Goal: Find contact information: Find contact information

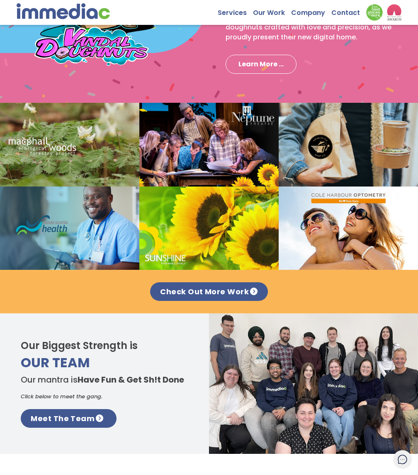
scroll to position [870, 0]
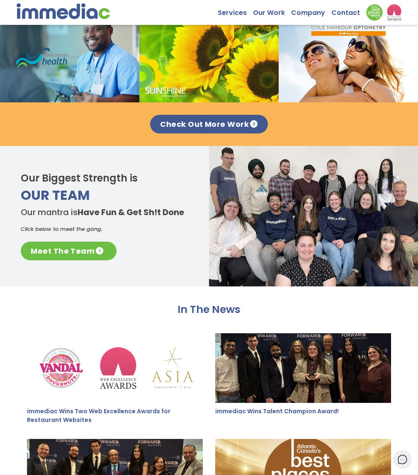
click at [85, 251] on link "Meet The Team" at bounding box center [69, 251] width 96 height 19
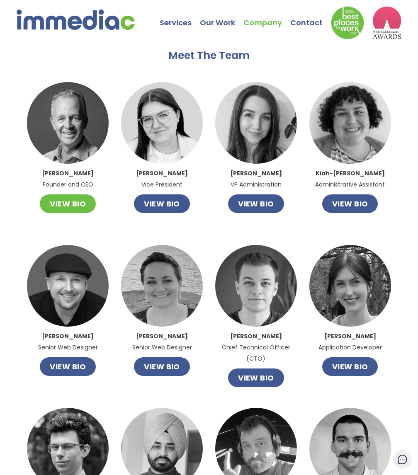
click at [80, 200] on button "VIEW BIO" at bounding box center [68, 203] width 56 height 19
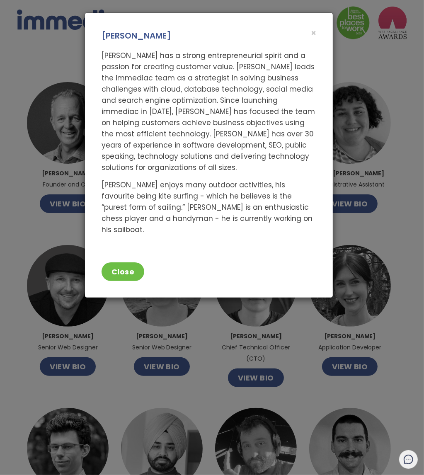
click at [358, 140] on div "× John Leahy John has a strong entrepreneurial spirit and a passion for creatin…" at bounding box center [212, 237] width 424 height 475
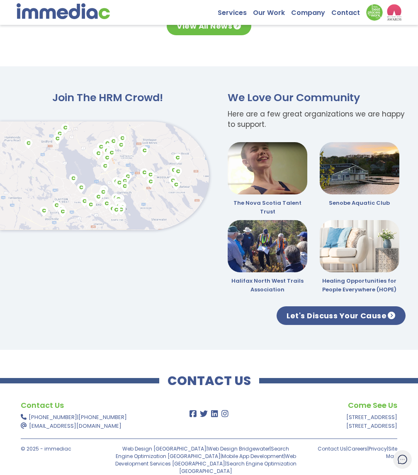
scroll to position [1412, 0]
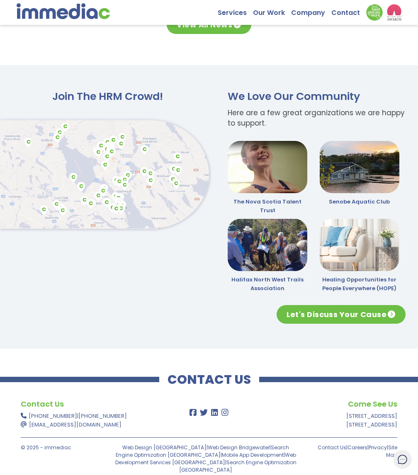
click at [345, 312] on link "Let's Discuss Your Cause" at bounding box center [340, 314] width 129 height 19
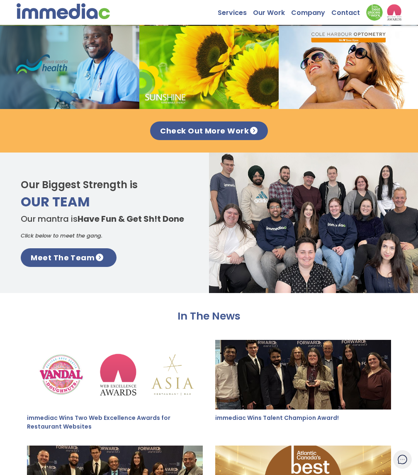
scroll to position [905, 0]
